Goal: Information Seeking & Learning: Find specific fact

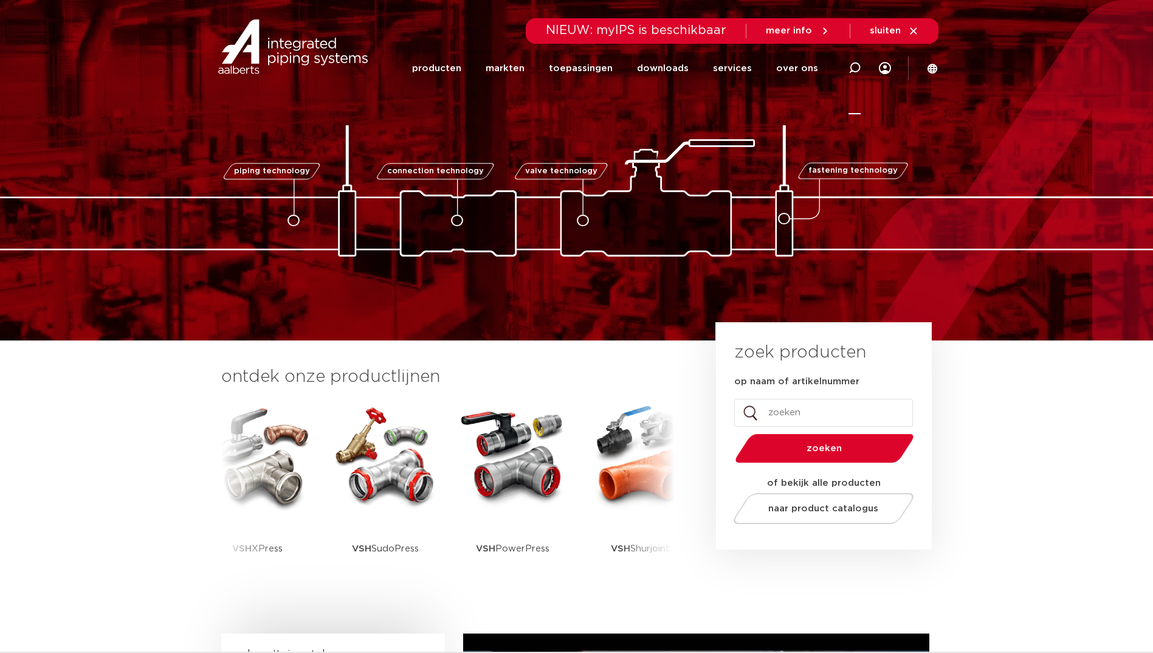
click at [860, 66] on icon at bounding box center [855, 68] width 15 height 15
paste input "6201571"
type input "6201571"
click button "Zoeken" at bounding box center [0, 0] width 0 height 0
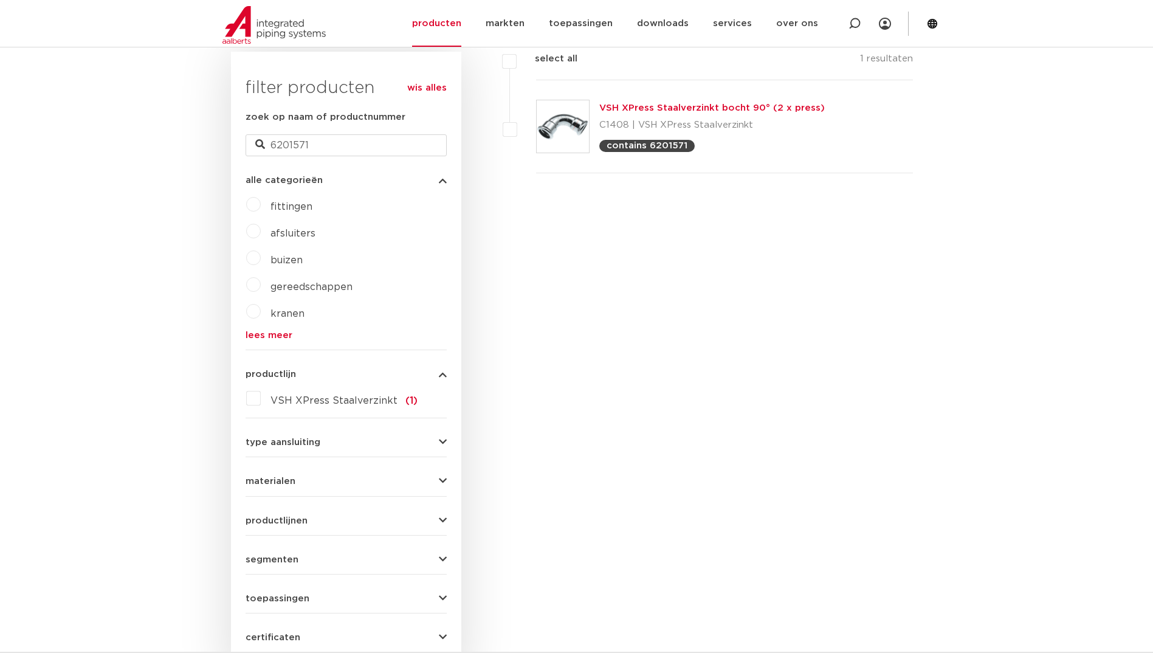
scroll to position [306, 0]
click at [563, 117] on img at bounding box center [563, 127] width 52 height 52
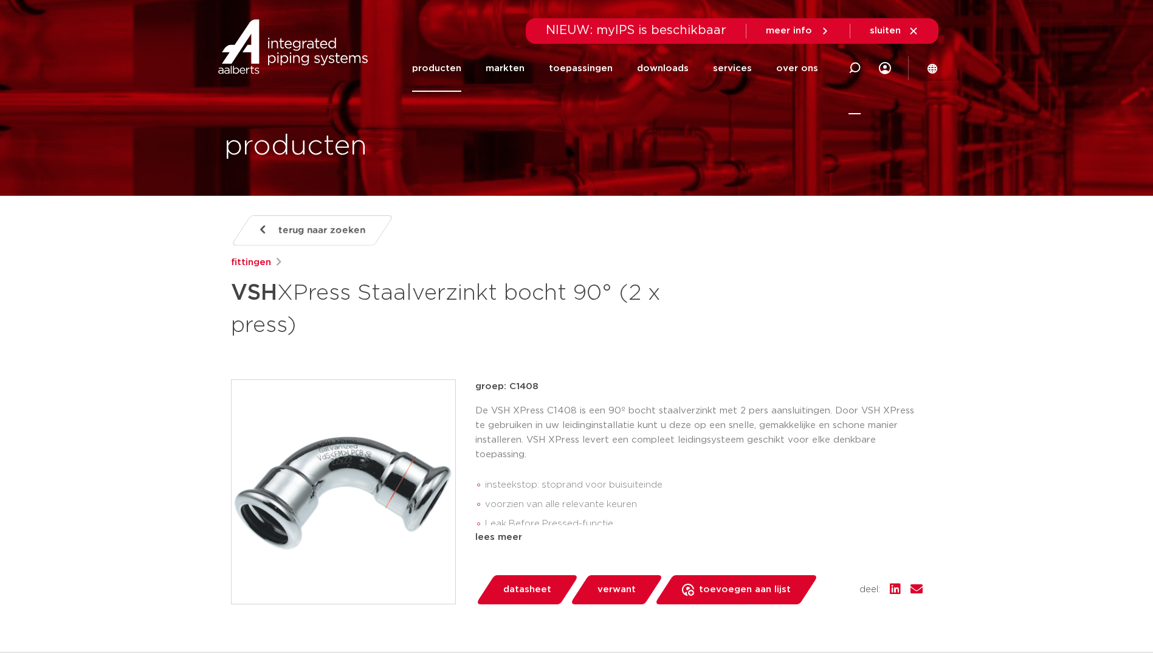
click at [849, 63] on icon at bounding box center [855, 68] width 12 height 12
click at [625, 69] on input "Zoeken" at bounding box center [671, 66] width 382 height 24
paste input "6190228"
type input "6190228"
click button "Zoeken" at bounding box center [0, 0] width 0 height 0
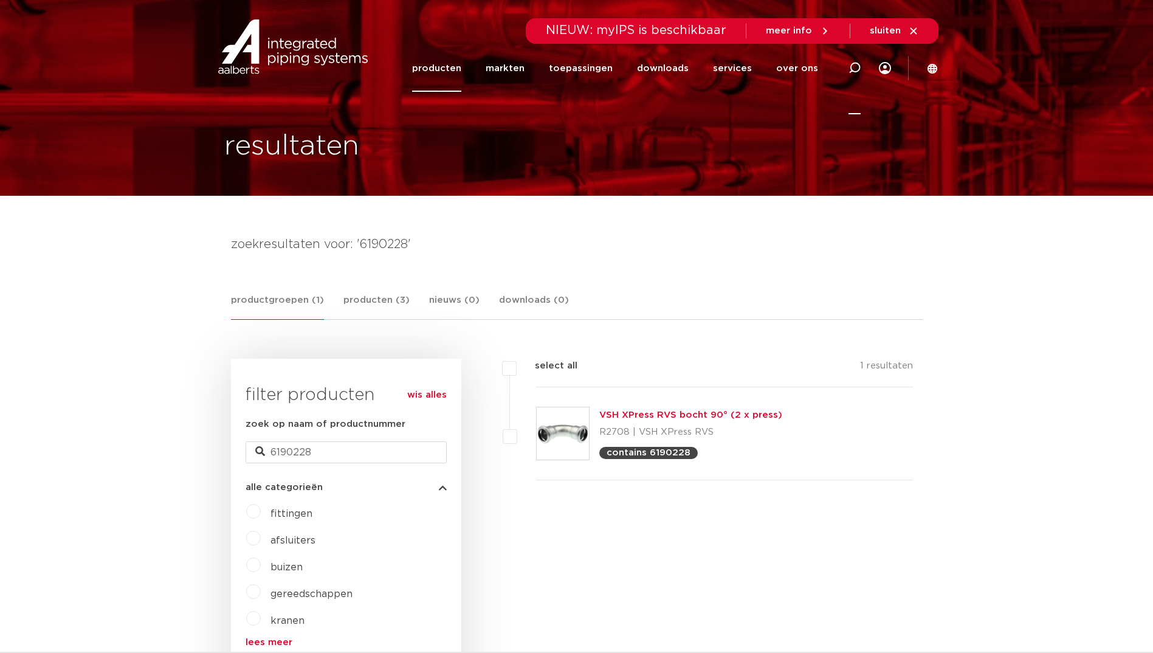
click at [856, 68] on icon at bounding box center [855, 68] width 12 height 12
paste input "860301"
type input "860301"
click button "Zoeken" at bounding box center [0, 0] width 0 height 0
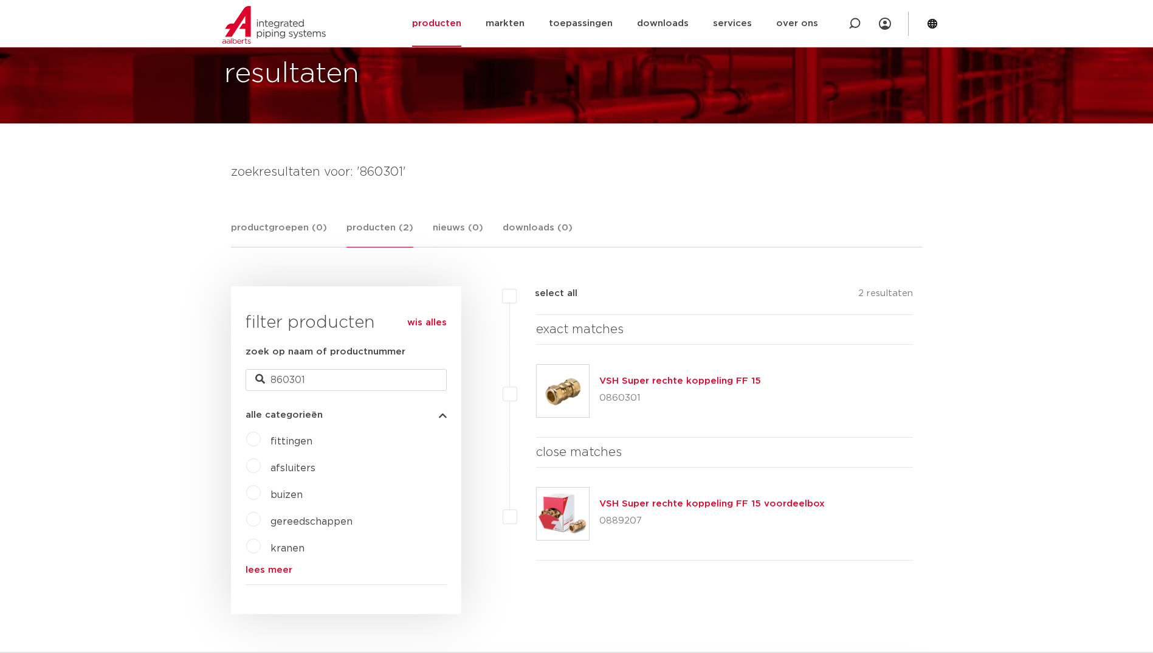
scroll to position [182, 0]
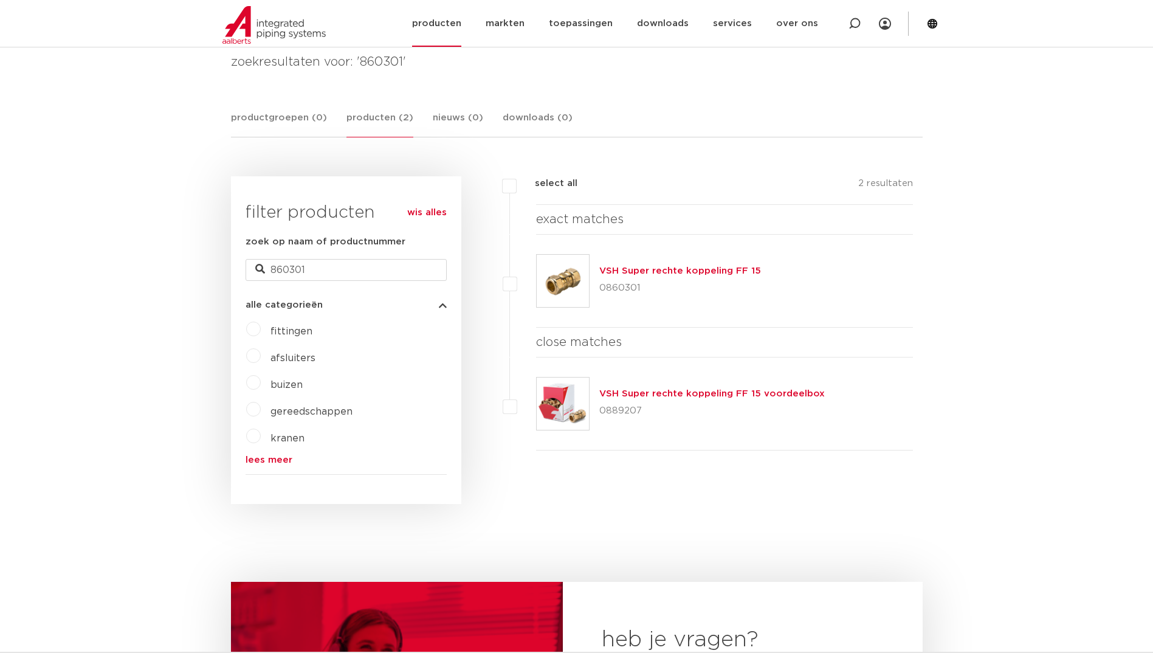
drag, startPoint x: 858, startPoint y: 24, endPoint x: 843, endPoint y: 31, distance: 16.3
click at [858, 24] on icon at bounding box center [855, 24] width 12 height 12
paste input "123460514"
type input "123460514"
click button "Zoeken" at bounding box center [0, 0] width 0 height 0
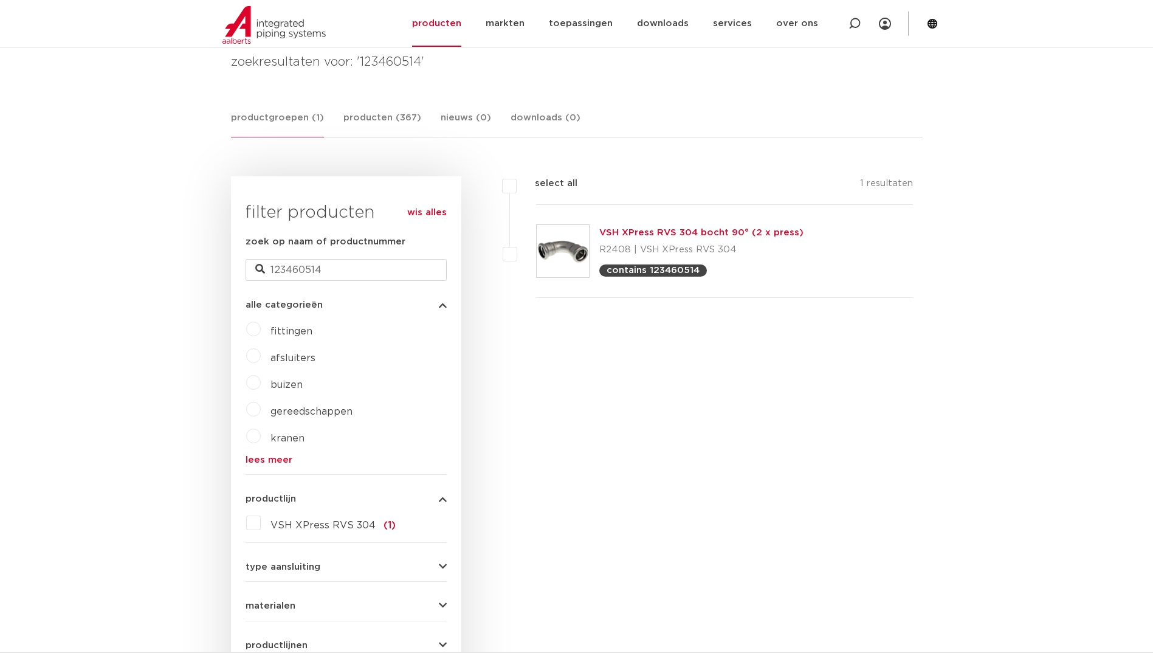
click at [666, 236] on link "VSH XPress RVS 304 bocht 90° (2 x press)" at bounding box center [701, 232] width 204 height 9
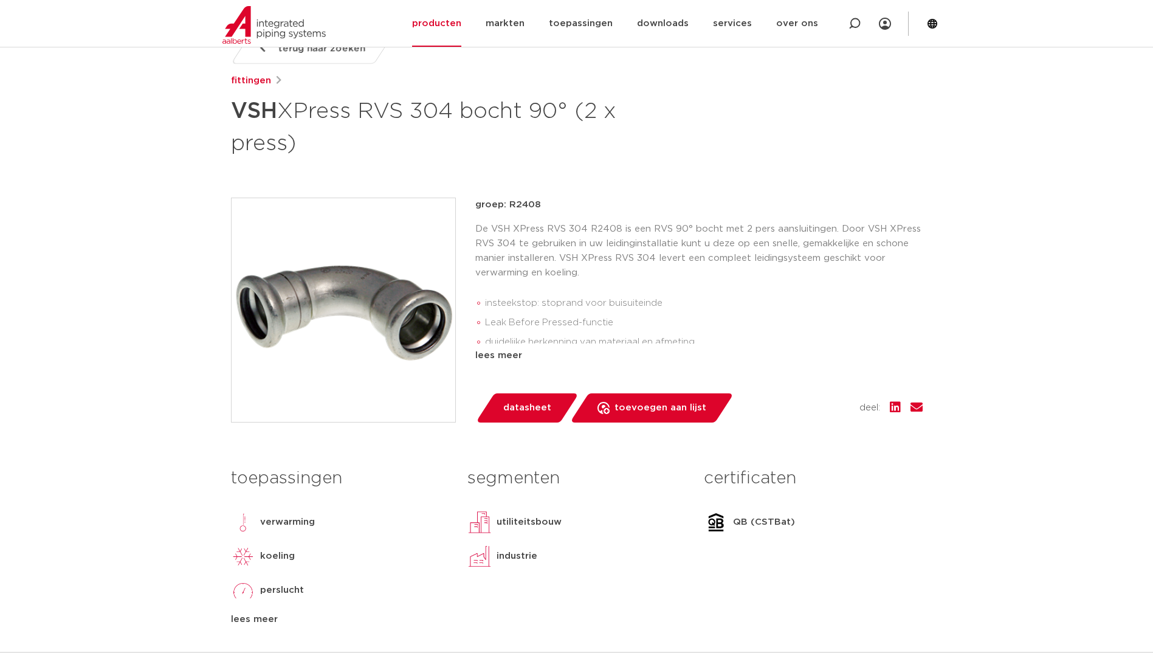
scroll to position [182, 0]
click at [502, 348] on div "lees meer" at bounding box center [698, 355] width 447 height 15
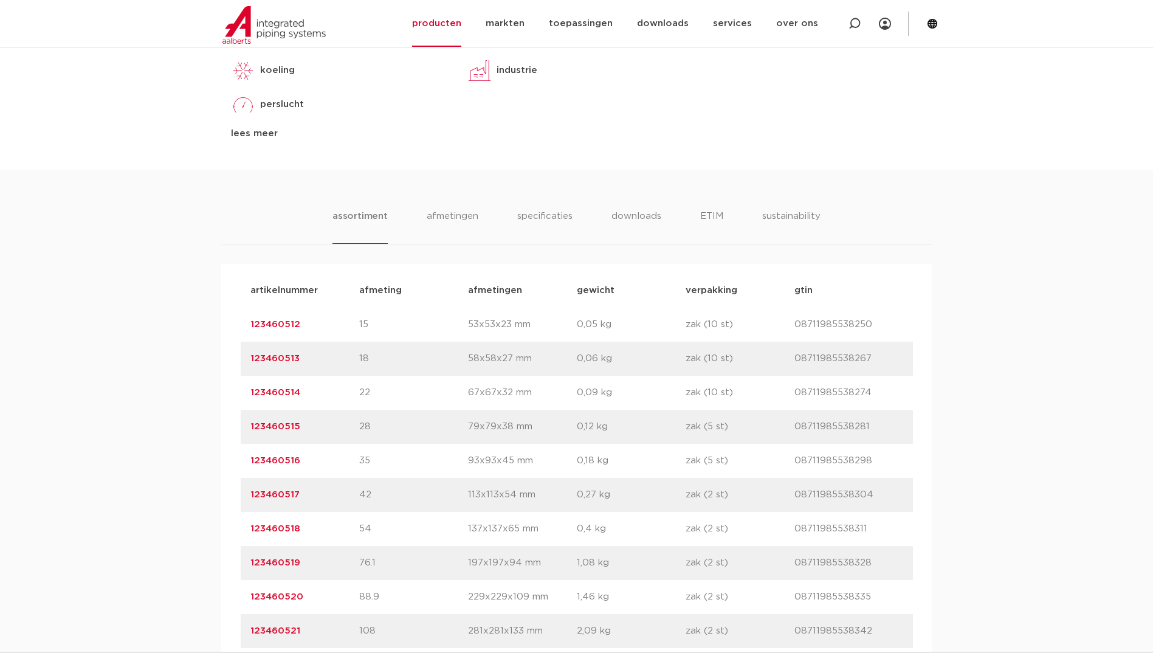
scroll to position [730, 0]
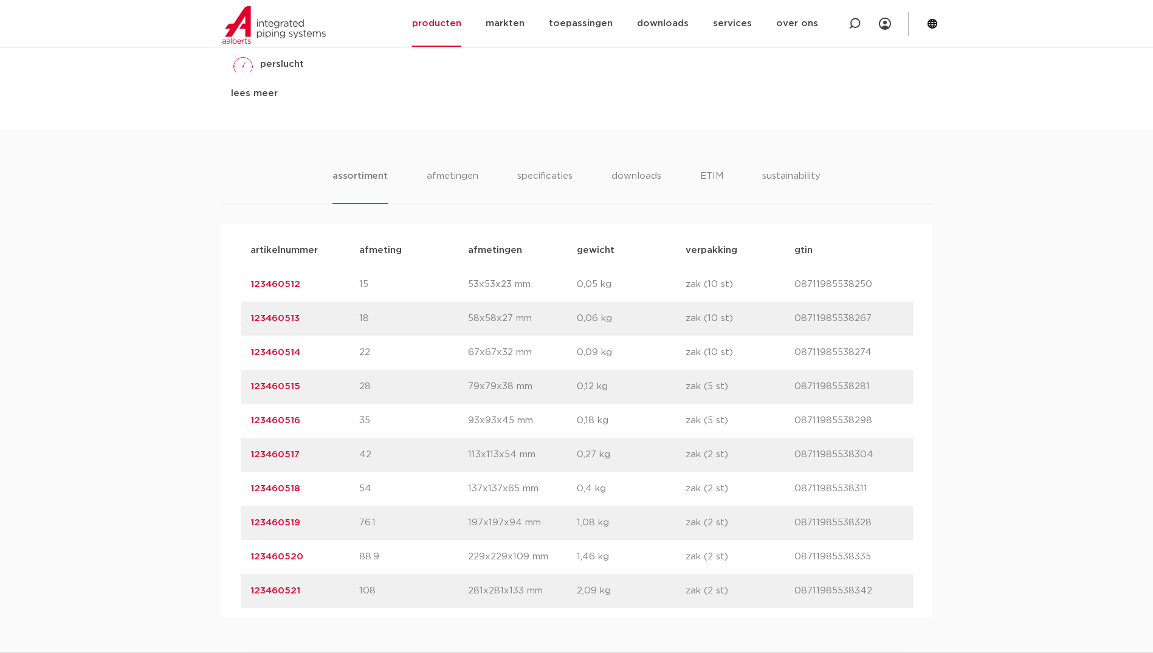
click at [250, 101] on div "toepassingen verwarming koeling perslucht solar installatie lees meer lees mind…" at bounding box center [577, 33] width 710 height 195
click at [247, 96] on div "lees meer" at bounding box center [340, 93] width 218 height 15
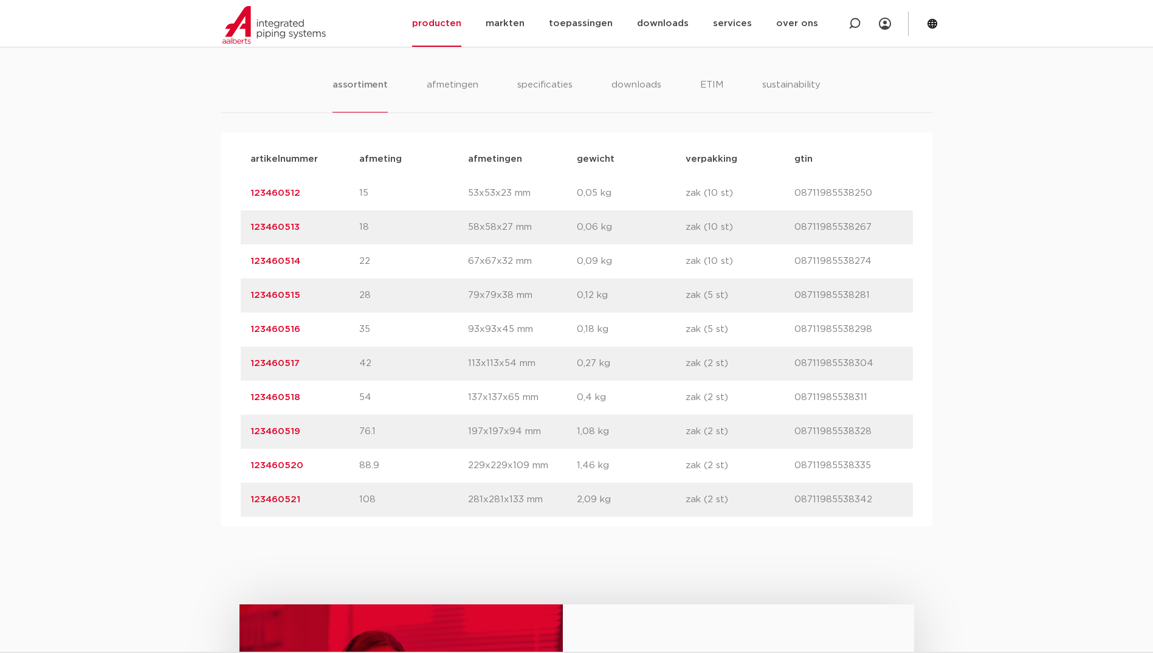
scroll to position [851, 0]
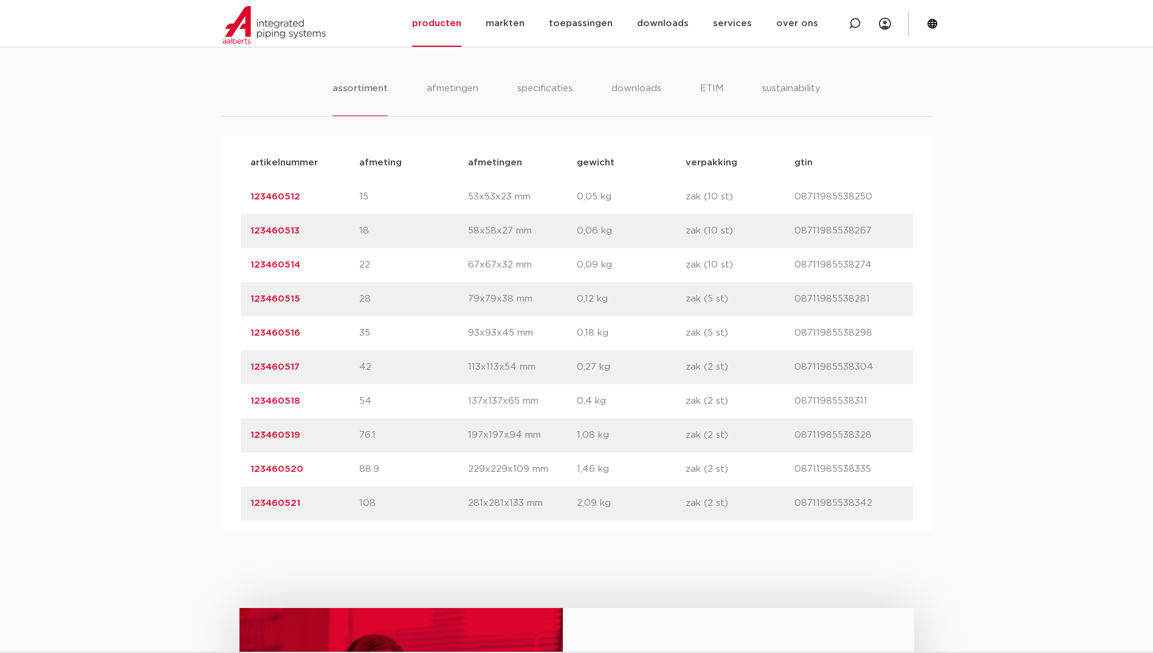
click at [158, 323] on div "assortiment afmetingen specificaties downloads ETIM sustainability assortiment …" at bounding box center [576, 287] width 1153 height 488
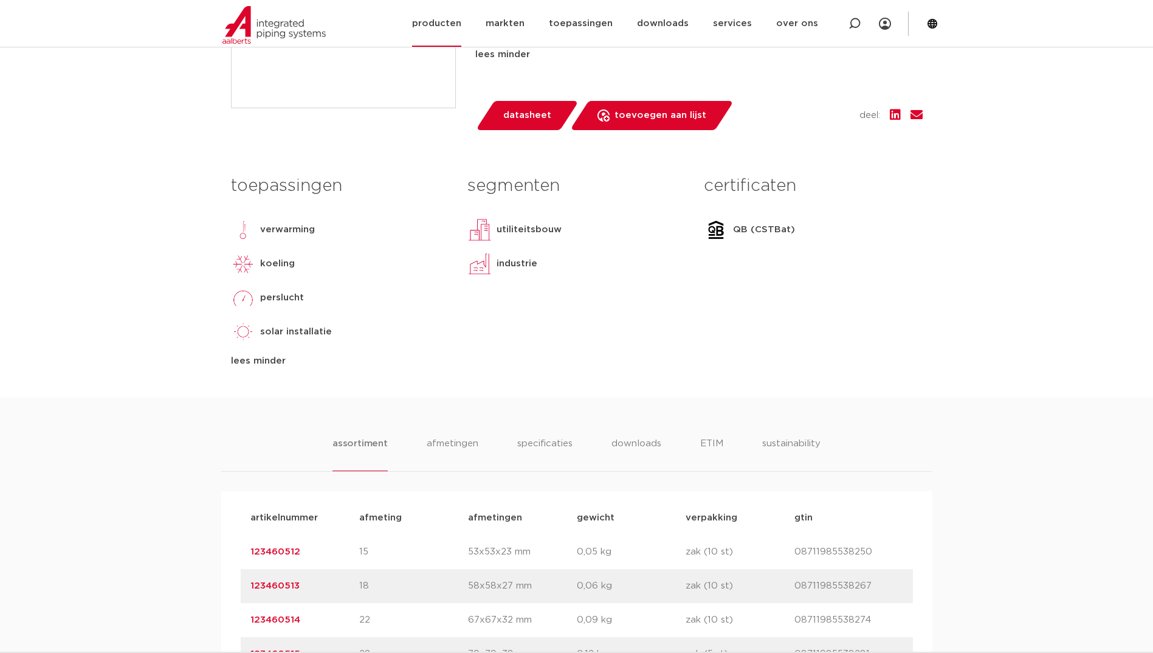
scroll to position [486, 0]
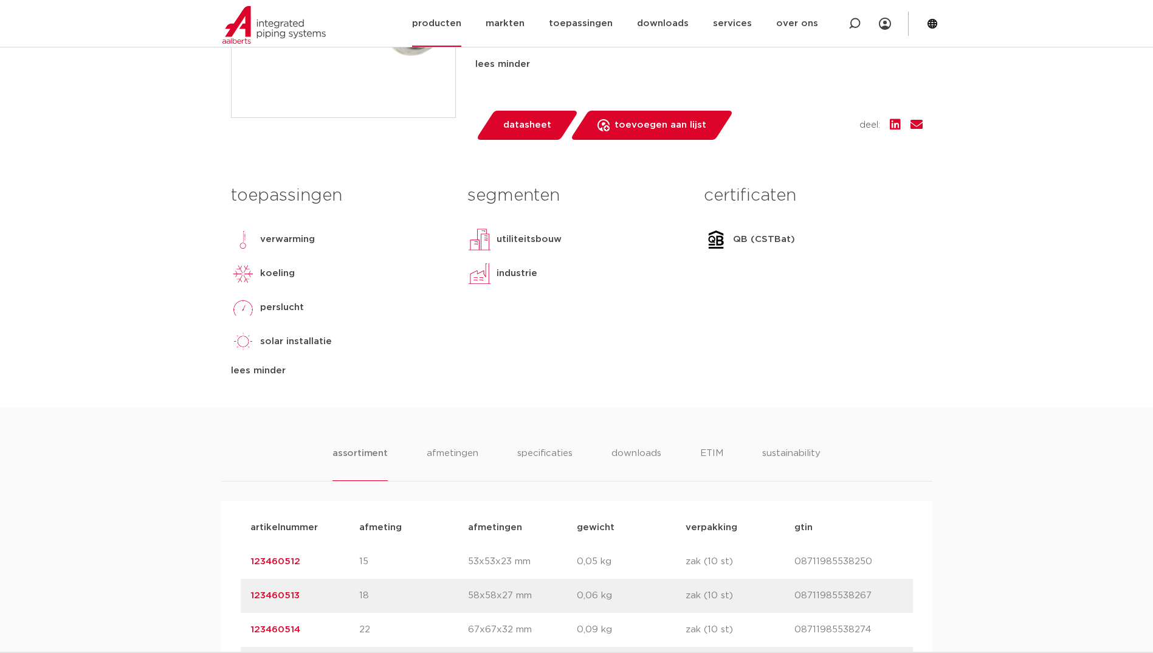
click at [848, 21] on div at bounding box center [854, 23] width 49 height 47
drag, startPoint x: 858, startPoint y: 22, endPoint x: 840, endPoint y: 35, distance: 22.1
click at [857, 23] on icon at bounding box center [856, 25] width 17 height 17
click at [851, 26] on icon at bounding box center [855, 24] width 12 height 12
type input "6243G"
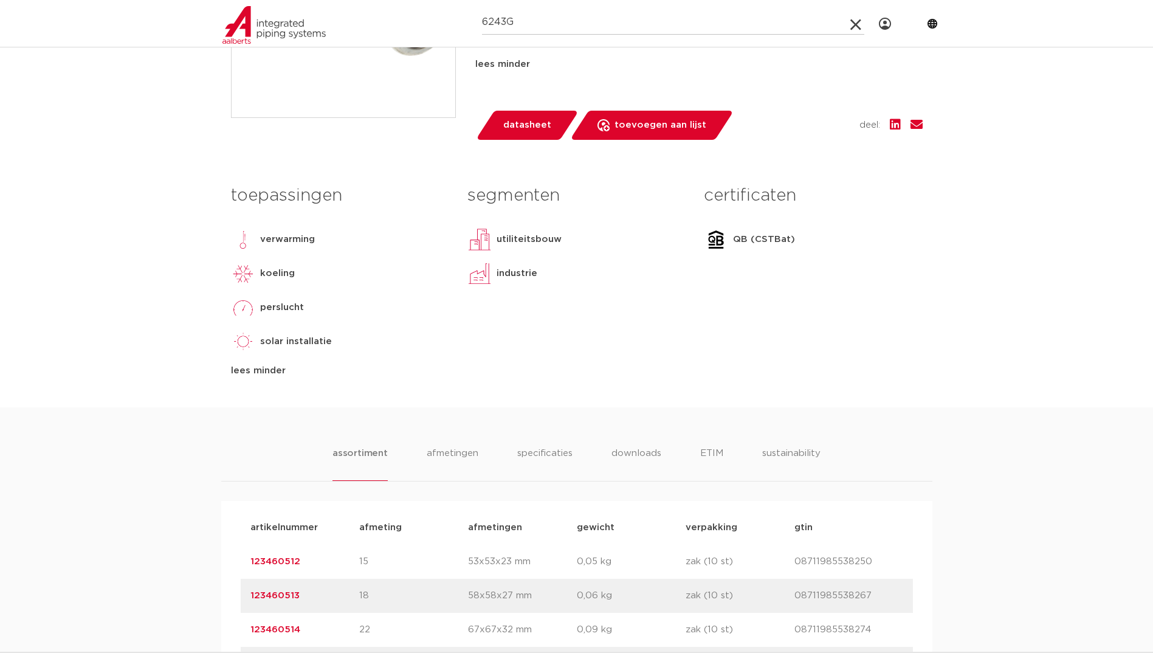
click button "Zoeken" at bounding box center [0, 0] width 0 height 0
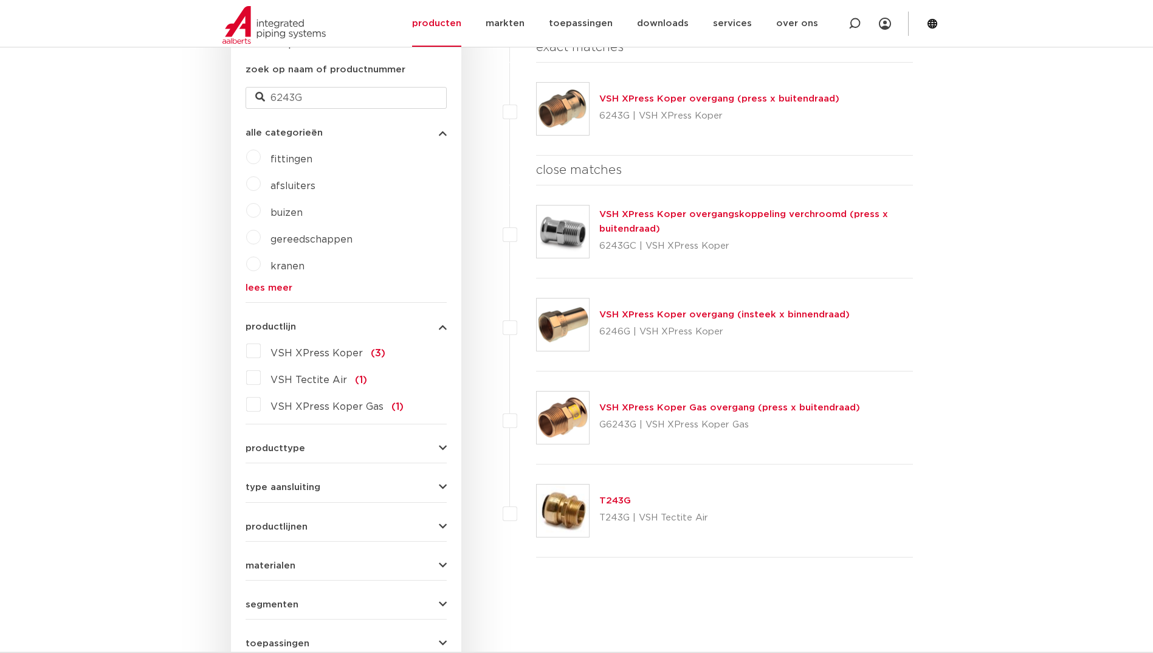
scroll to position [225, 0]
